Goal: Task Accomplishment & Management: Manage account settings

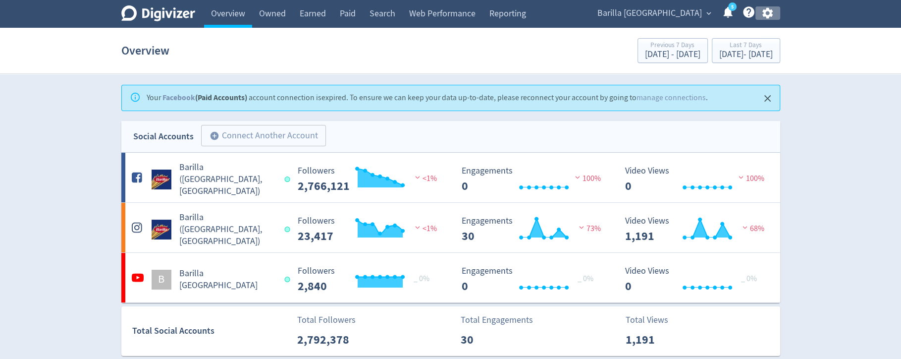
click at [770, 18] on icon "button" at bounding box center [767, 12] width 13 height 13
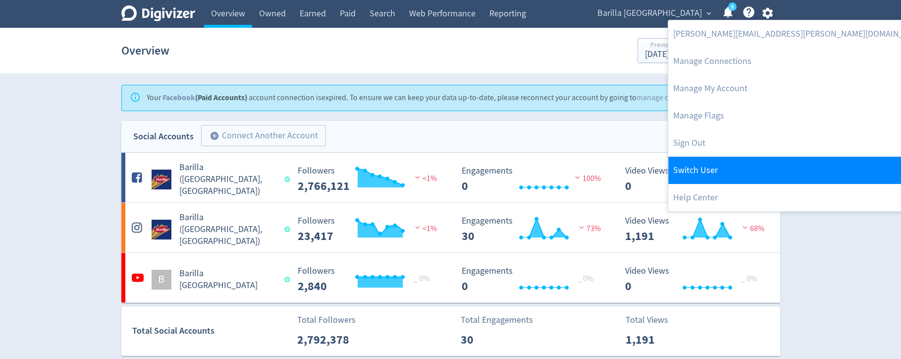
click at [721, 159] on link "Switch User" at bounding box center [800, 170] width 265 height 27
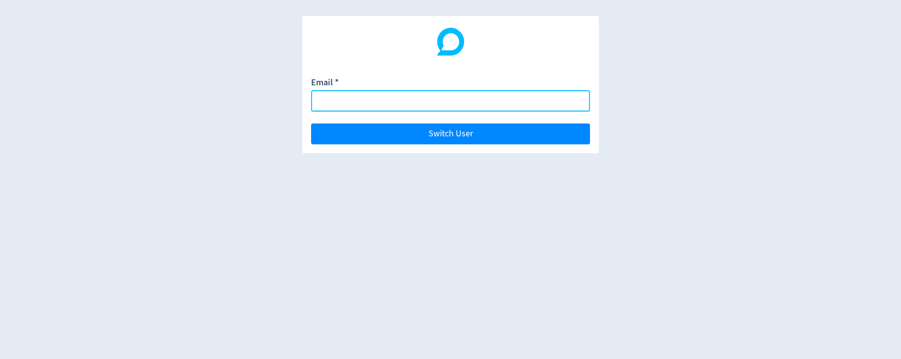
click at [571, 102] on input "Email *" at bounding box center [450, 100] width 279 height 21
paste input "[EMAIL_ADDRESS][DOMAIN_NAME]"
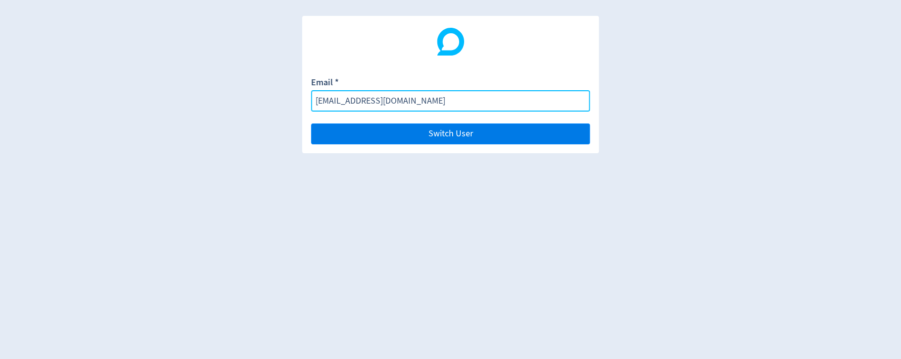
type input "[EMAIL_ADDRESS][DOMAIN_NAME]"
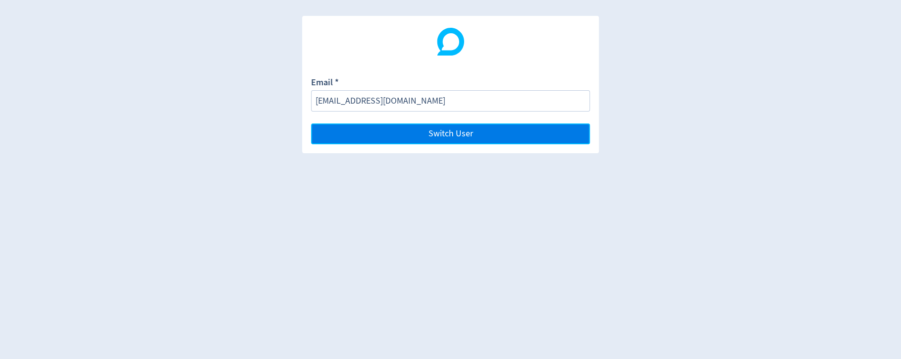
click at [573, 125] on button "Switch User" at bounding box center [450, 133] width 279 height 21
